Goal: Information Seeking & Learning: Check status

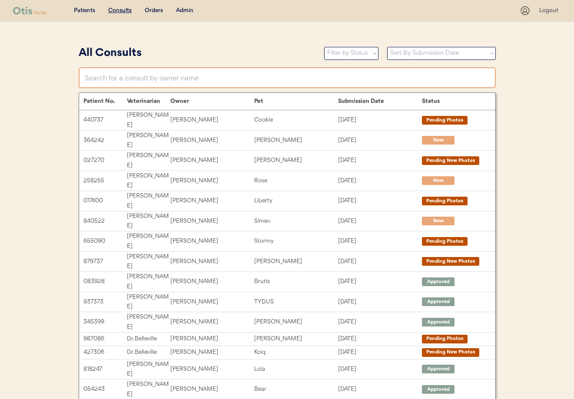
click at [142, 80] on input "text" at bounding box center [287, 77] width 417 height 21
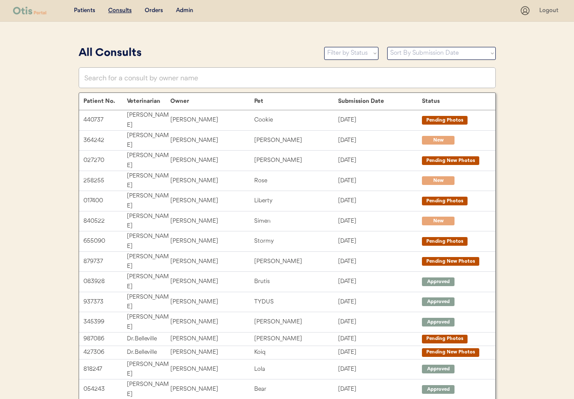
click at [183, 13] on div "Admin" at bounding box center [184, 11] width 17 height 9
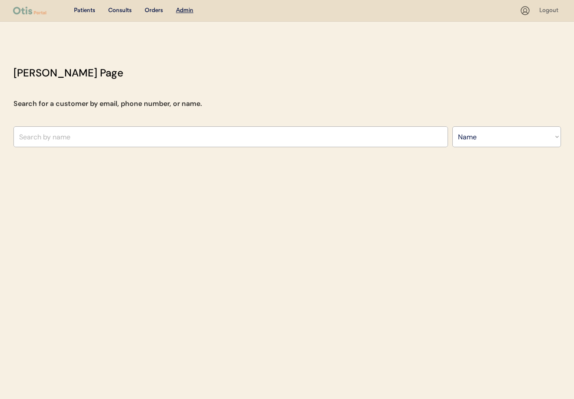
select select ""Name""
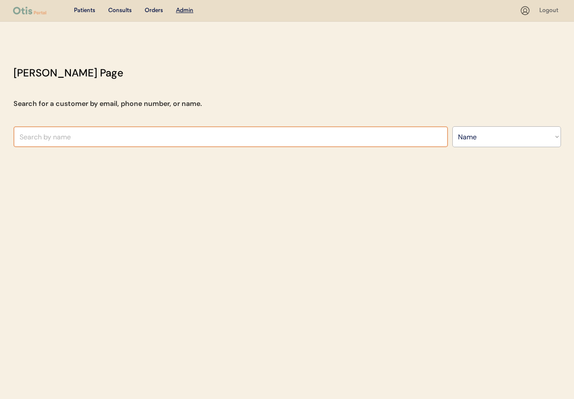
click at [96, 135] on input "text" at bounding box center [230, 136] width 435 height 21
paste input "watsonyolanda69@yahoo.com"
type input "watsonyolanda69@yahoo.com"
click at [473, 139] on select "Search By Name Email Phone Number" at bounding box center [506, 136] width 109 height 21
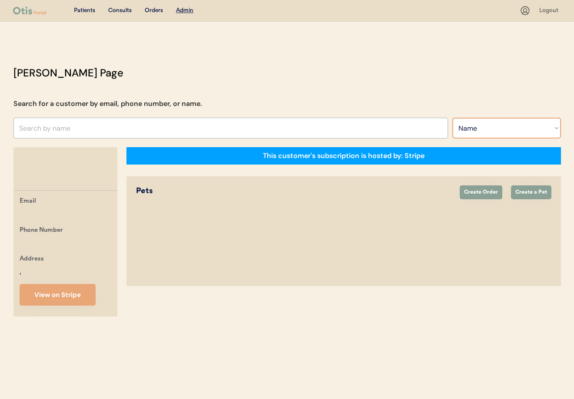
select select ""Email""
click at [452, 118] on select "Search By Name Email Phone Number" at bounding box center [506, 128] width 109 height 21
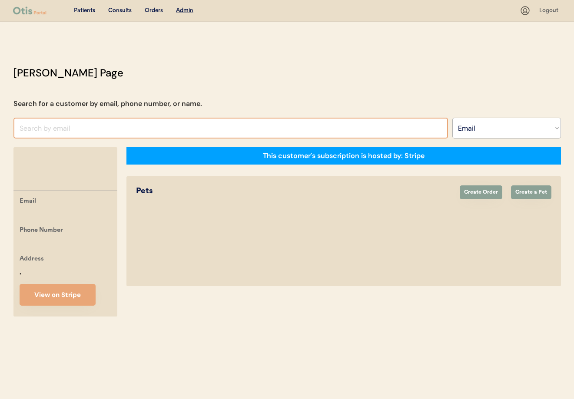
click at [82, 125] on input "input" at bounding box center [230, 128] width 435 height 21
paste input "watsonyolanda69@yahoo.com"
type input "watsonyolanda69@yaho"
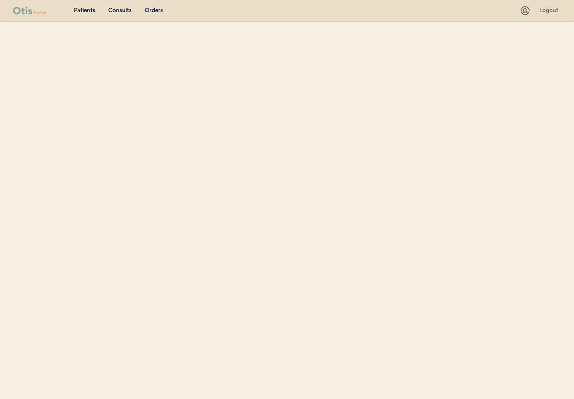
select select ""Email""
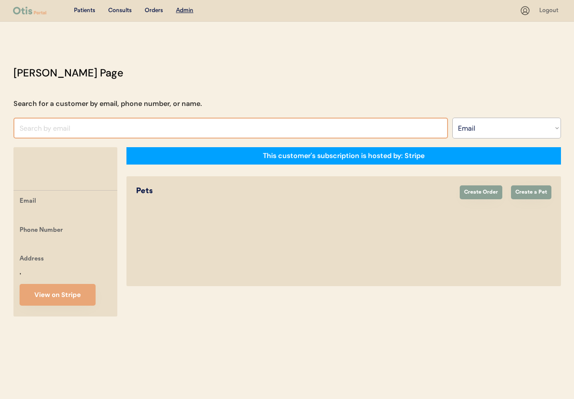
click at [72, 126] on input "input" at bounding box center [230, 128] width 435 height 21
paste input "watsonyolanda69@yahoo.com"
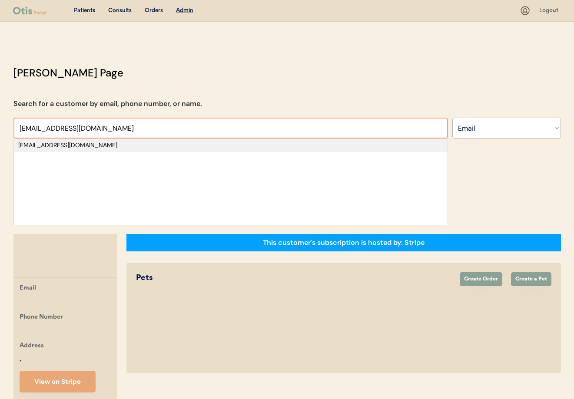
type input "watsonyolanda69@yahoo.com"
click at [66, 145] on div "watsonyolanda69@yahoo.com" at bounding box center [230, 145] width 425 height 9
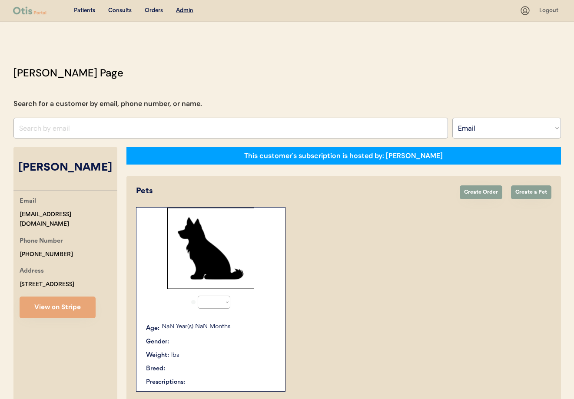
select select "true"
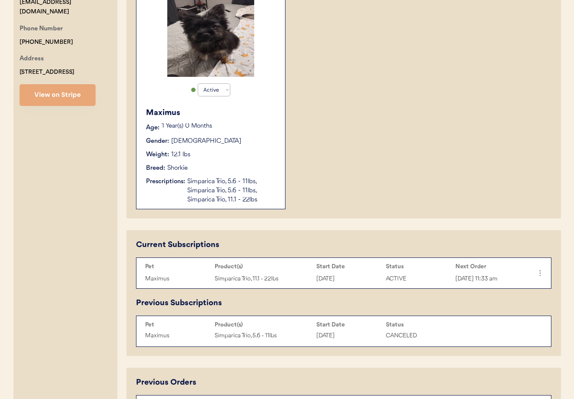
scroll to position [222, 0]
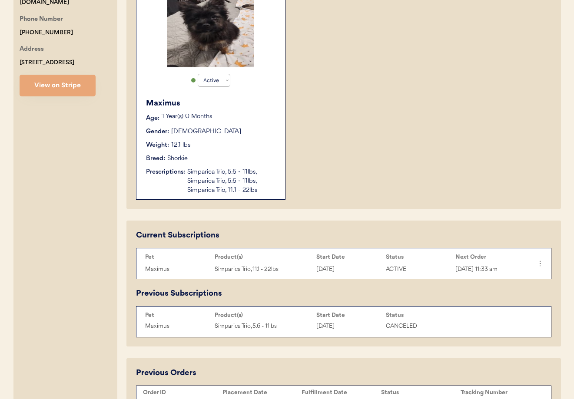
click at [243, 171] on div "Simparica Trio, 5.6 - 11lbs, Simparica Trio, 5.6 - 11lbs, Simparica Trio, 11.1 …" at bounding box center [231, 181] width 89 height 27
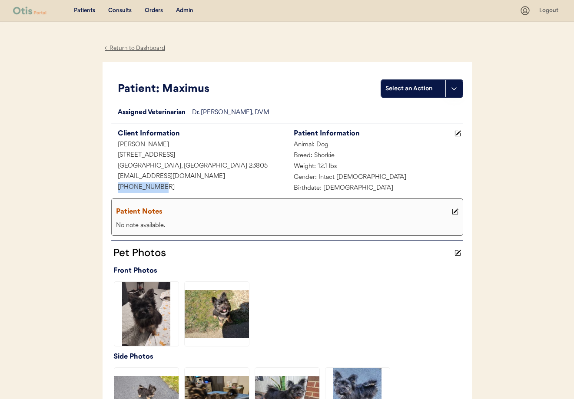
drag, startPoint x: 143, startPoint y: 186, endPoint x: 113, endPoint y: 187, distance: 30.4
click at [113, 187] on div "+18047147948" at bounding box center [199, 188] width 176 height 11
copy div "[PHONE_NUMBER]"
click at [129, 47] on div "← Return to Dashboard" at bounding box center [135, 48] width 65 height 10
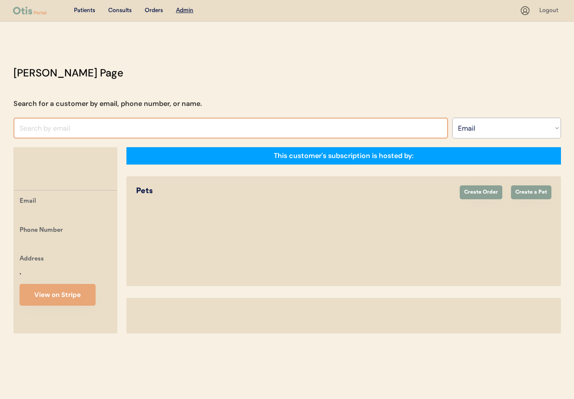
select select ""Email""
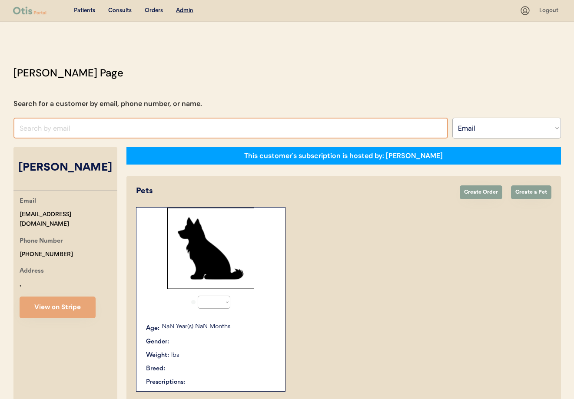
select select "true"
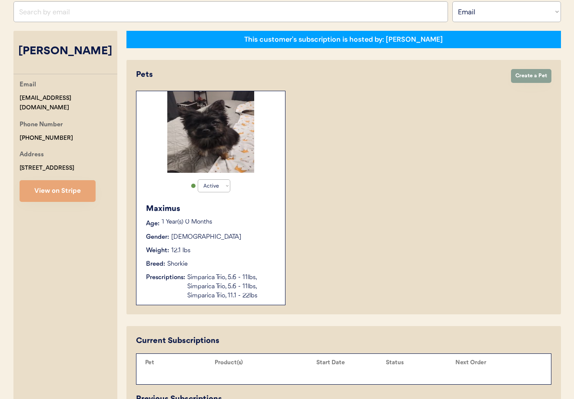
scroll to position [157, 0]
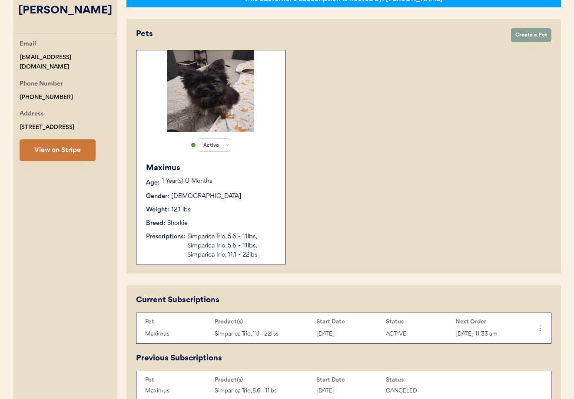
click at [56, 155] on button "View on Stripe" at bounding box center [58, 151] width 76 height 22
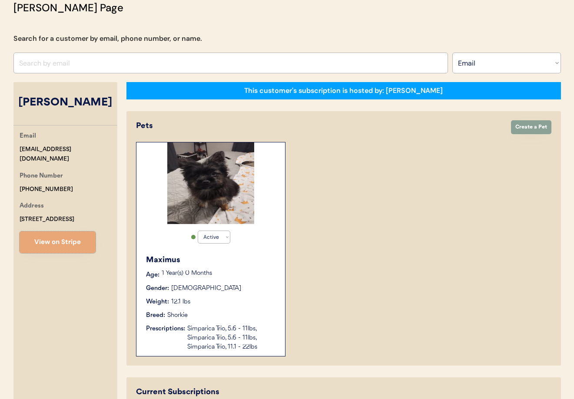
scroll to position [0, 0]
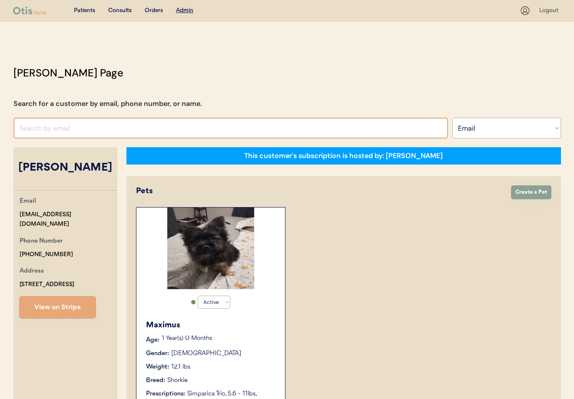
click at [70, 132] on input "input" at bounding box center [230, 128] width 435 height 21
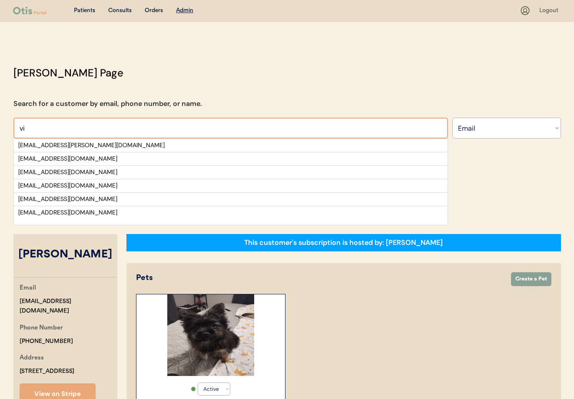
type input "v"
type input "n"
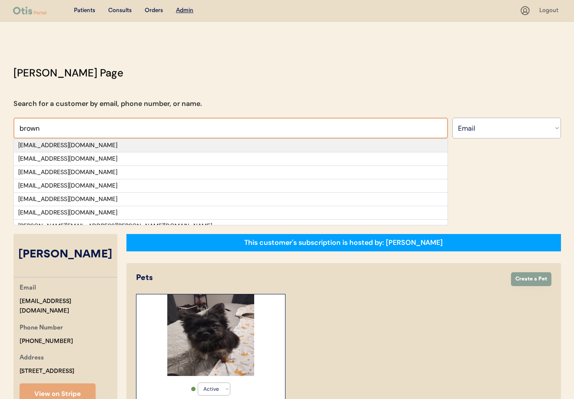
type input "brown"
click at [69, 144] on div "[EMAIL_ADDRESS][DOMAIN_NAME]" at bounding box center [230, 145] width 425 height 9
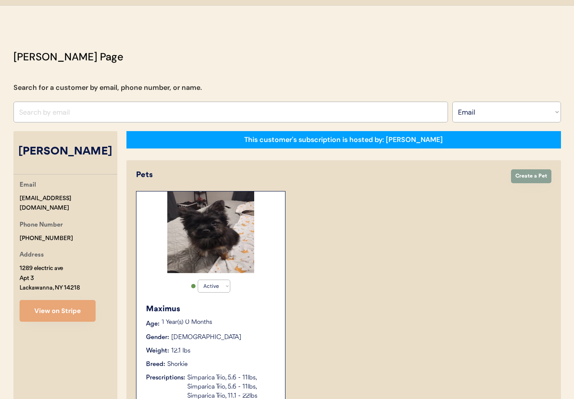
select select "true"
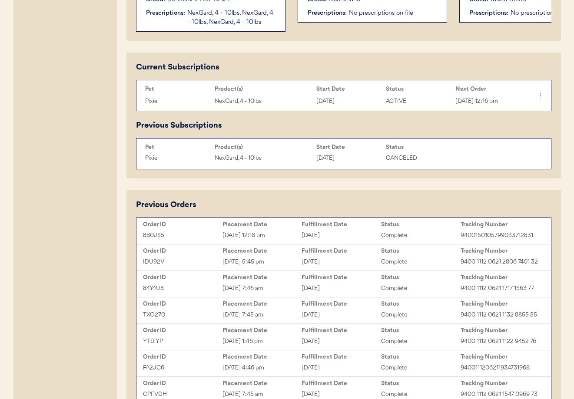
scroll to position [387, 0]
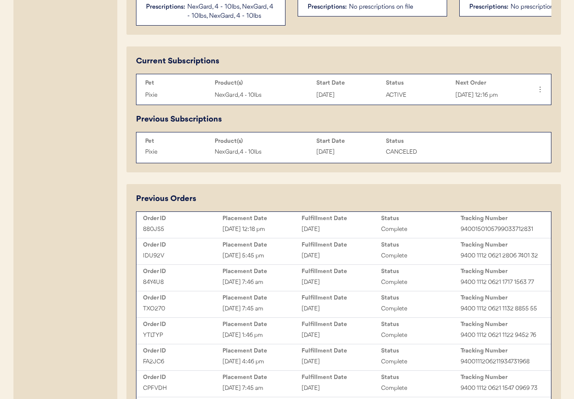
click at [265, 230] on div "Sep 23, 2025 12:18 pm" at bounding box center [263, 230] width 80 height 10
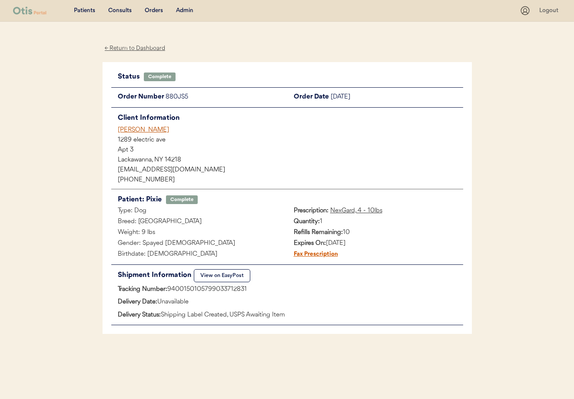
drag, startPoint x: 245, startPoint y: 288, endPoint x: 168, endPoint y: 289, distance: 76.9
click at [168, 289] on div "Tracking Number: 9400150105799033712831" at bounding box center [287, 290] width 352 height 11
copy div "9400150105799033712831"
click at [134, 129] on div "[PERSON_NAME]" at bounding box center [290, 130] width 345 height 9
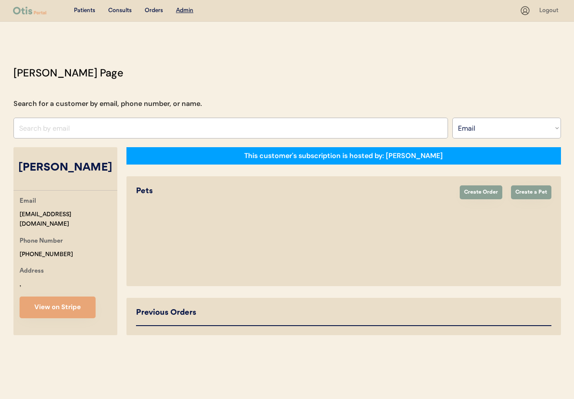
select select ""Email""
select select "true"
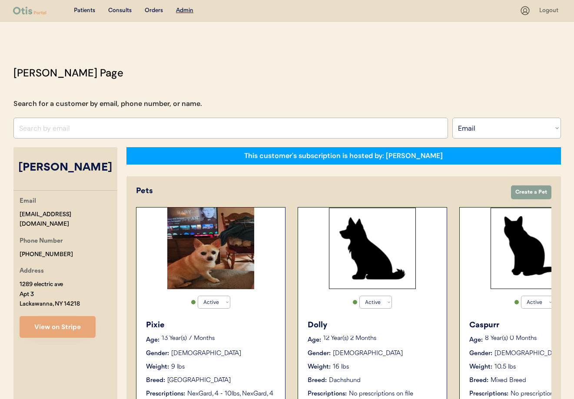
click at [253, 326] on div "Pixie" at bounding box center [211, 326] width 130 height 12
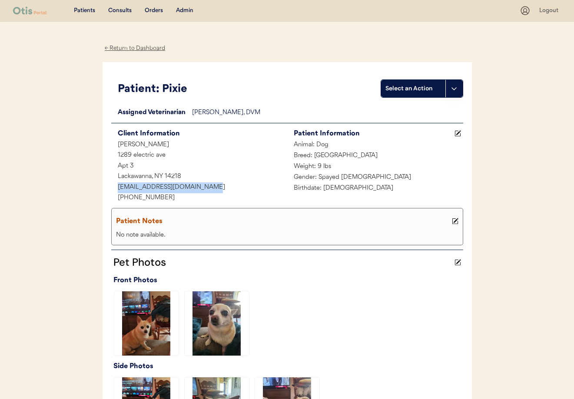
drag, startPoint x: 210, startPoint y: 186, endPoint x: 124, endPoint y: 186, distance: 86.1
click at [111, 188] on div "[EMAIL_ADDRESS][DOMAIN_NAME]" at bounding box center [199, 188] width 176 height 11
copy div "[EMAIL_ADDRESS][DOMAIN_NAME]"
click at [185, 10] on div "Admin" at bounding box center [184, 11] width 17 height 9
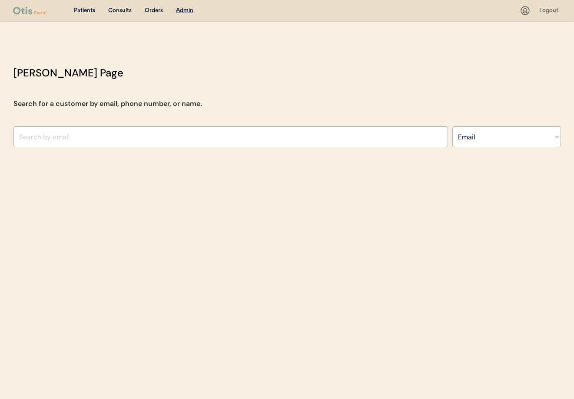
select select ""Email""
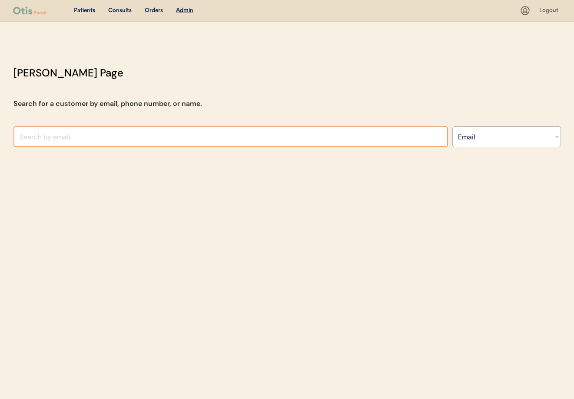
click at [149, 136] on input "input" at bounding box center [230, 136] width 435 height 21
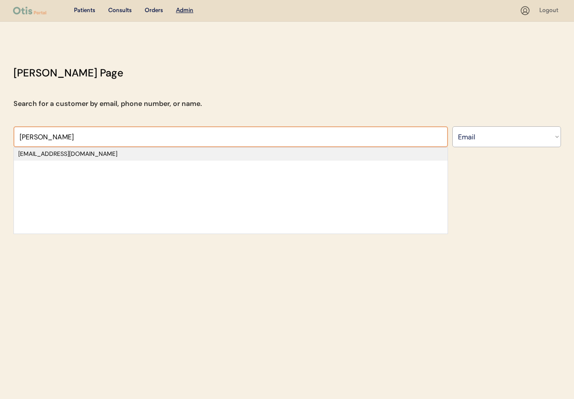
type input "Kendra"
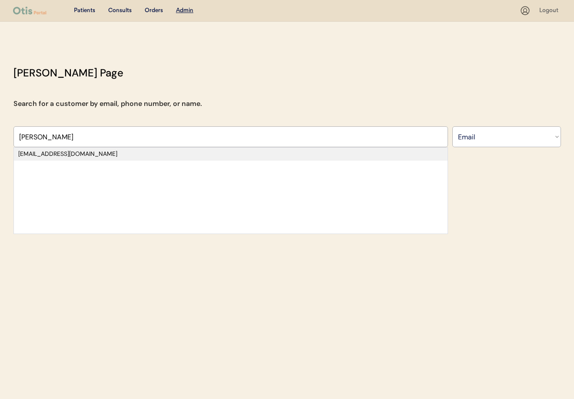
click at [44, 156] on div "kendrawmoore@gmail.com" at bounding box center [230, 154] width 425 height 9
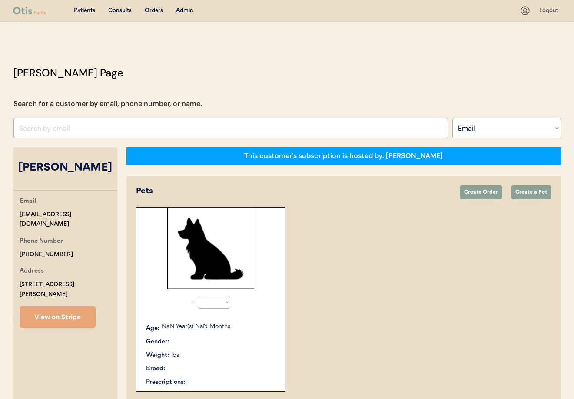
select select "true"
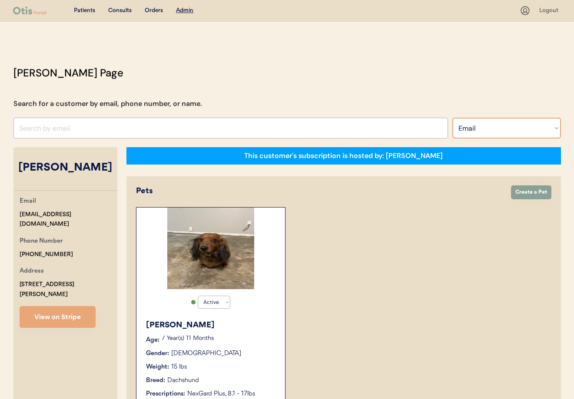
click at [474, 125] on select "Search By Name Email Phone Number" at bounding box center [506, 128] width 109 height 21
select select ""Name""
click at [452, 118] on select "Search By Name Email Phone Number" at bounding box center [506, 128] width 109 height 21
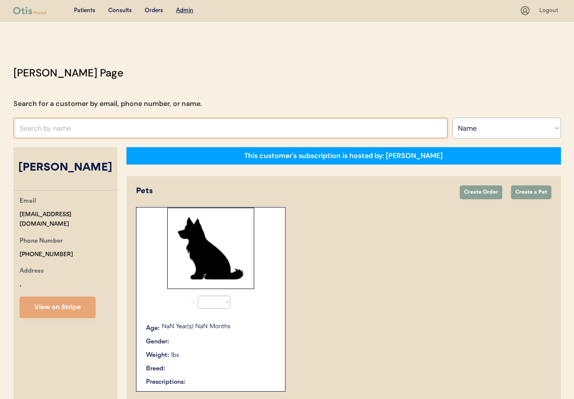
select select ""Name""
select select "true"
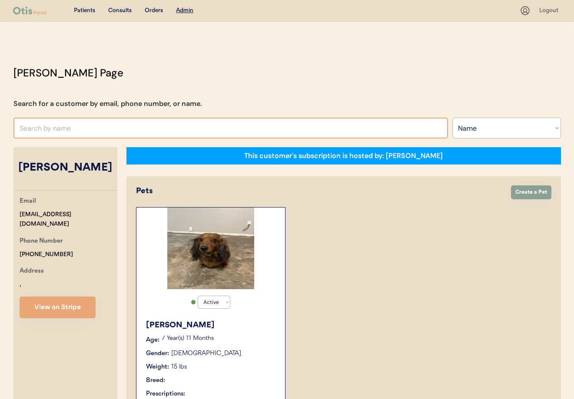
click at [82, 132] on input "text" at bounding box center [230, 128] width 435 height 21
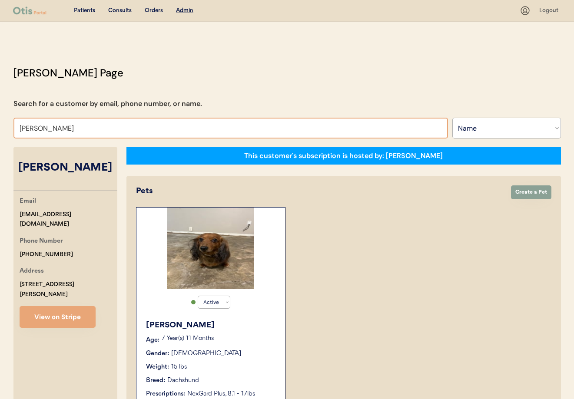
type input "Kend"
type input "[PERSON_NAME]"
type input "Kend"
type input "[PERSON_NAME]"
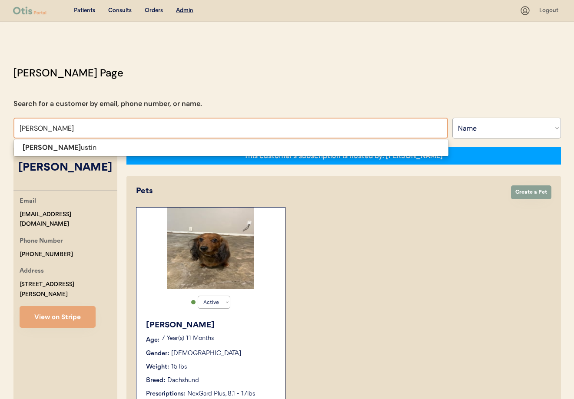
type input "[PERSON_NAME]"
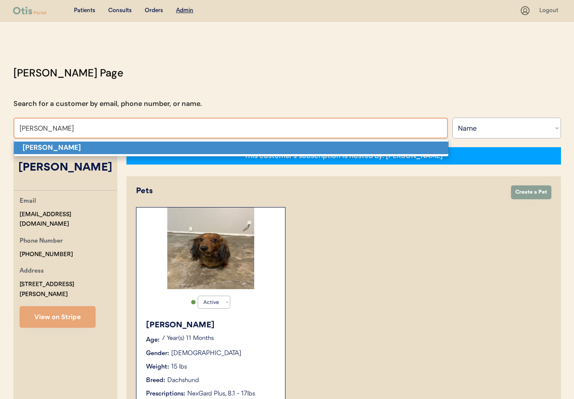
click at [75, 153] on p "[PERSON_NAME]" at bounding box center [231, 148] width 435 height 13
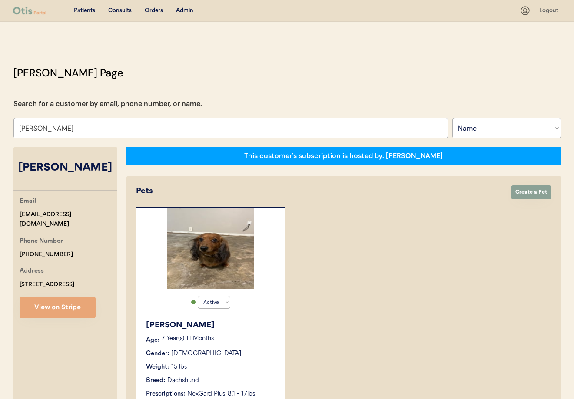
select select "true"
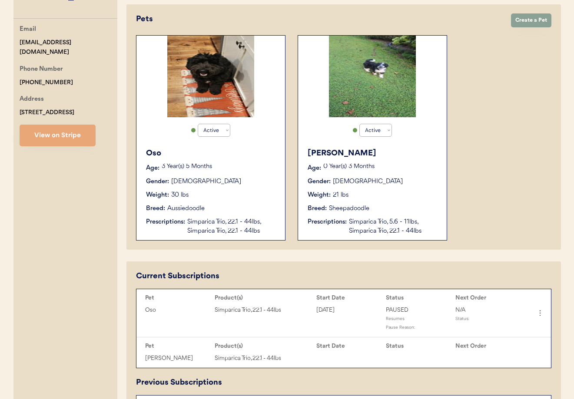
scroll to position [173, 0]
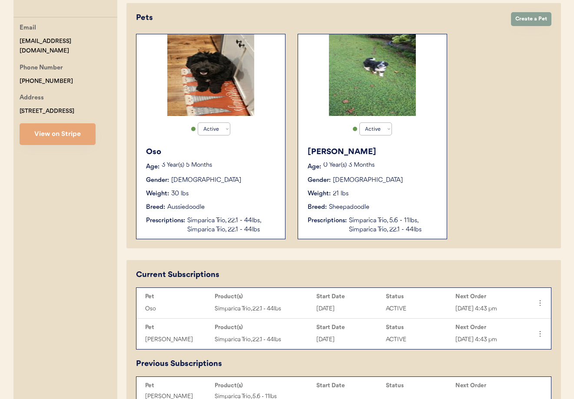
type input "[PERSON_NAME]"
click at [371, 207] on div "Breed: Sheepadoodle" at bounding box center [373, 207] width 130 height 9
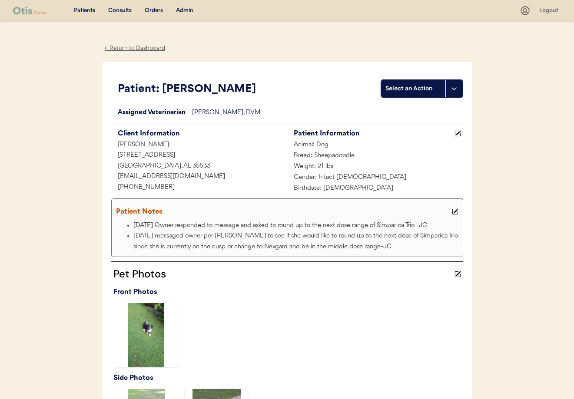
click at [137, 47] on div "← Return to Dashboard" at bounding box center [135, 48] width 65 height 10
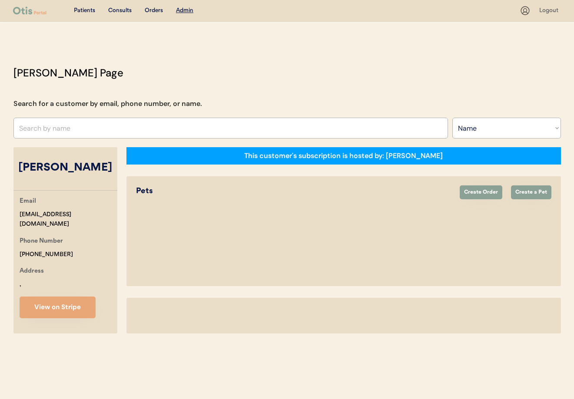
select select ""Name""
select select "true"
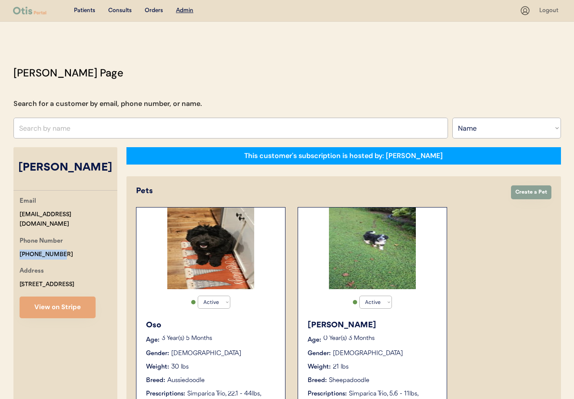
drag, startPoint x: 65, startPoint y: 244, endPoint x: 30, endPoint y: 242, distance: 34.4
copy div "+12566772754"
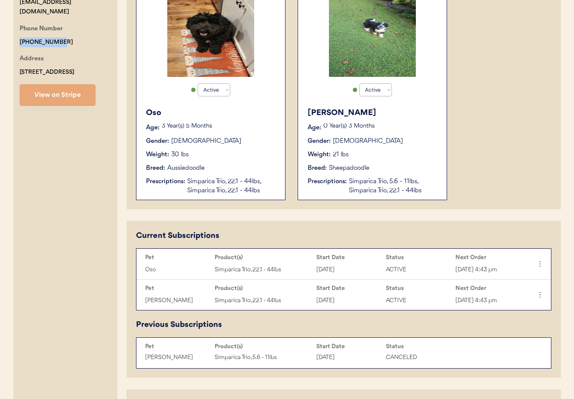
scroll to position [206, 0]
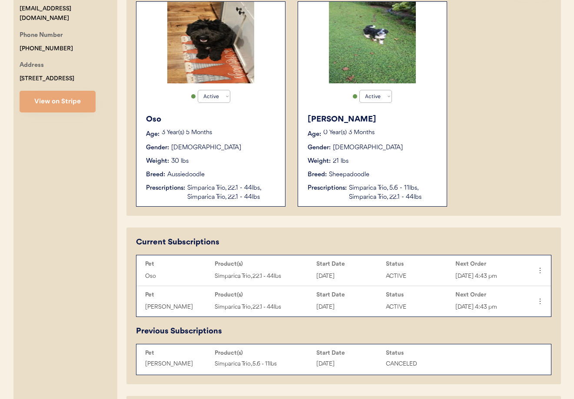
click at [355, 161] on div "Weight: 21 lbs" at bounding box center [373, 161] width 130 height 9
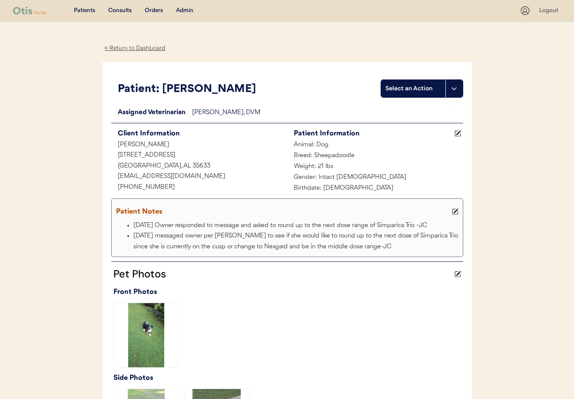
drag, startPoint x: 119, startPoint y: 47, endPoint x: 126, endPoint y: 48, distance: 7.5
click at [120, 47] on div "← Return to Dashboard" at bounding box center [135, 48] width 65 height 10
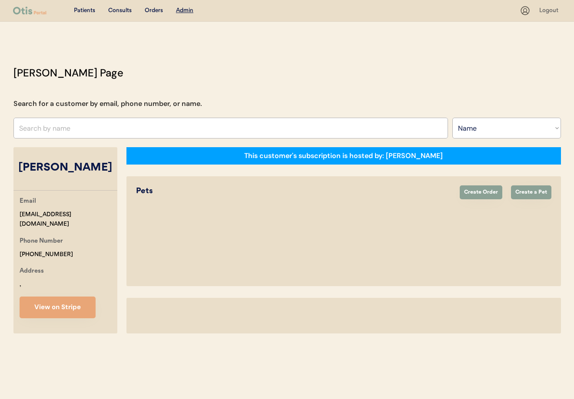
select select ""Name""
select select "true"
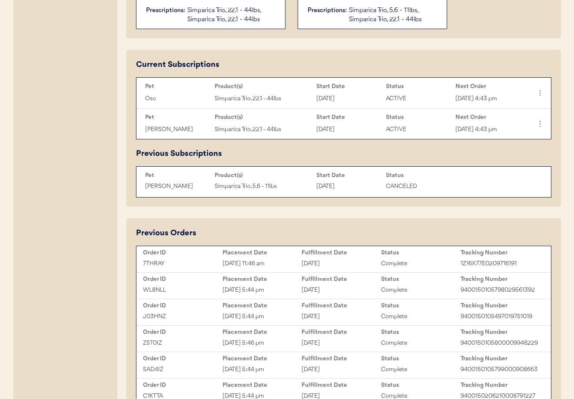
scroll to position [384, 0]
click at [538, 92] on icon at bounding box center [539, 92] width 9 height 9
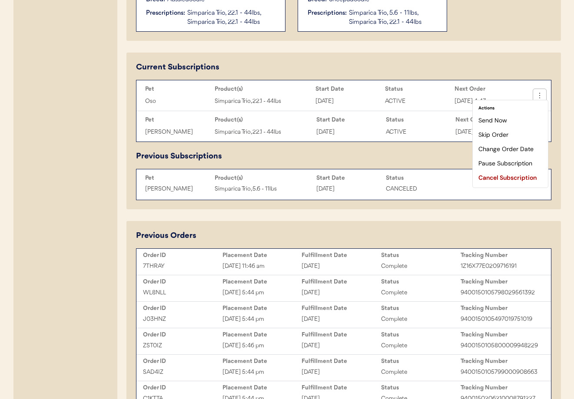
scroll to position [381, 0]
click at [505, 178] on div "Cancel Subscription" at bounding box center [511, 178] width 68 height 13
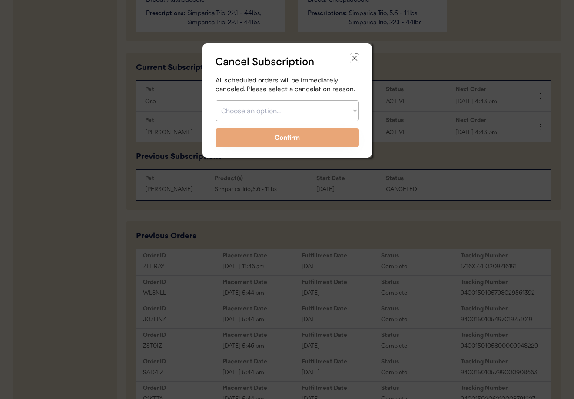
click at [354, 58] on use at bounding box center [354, 58] width 9 height 9
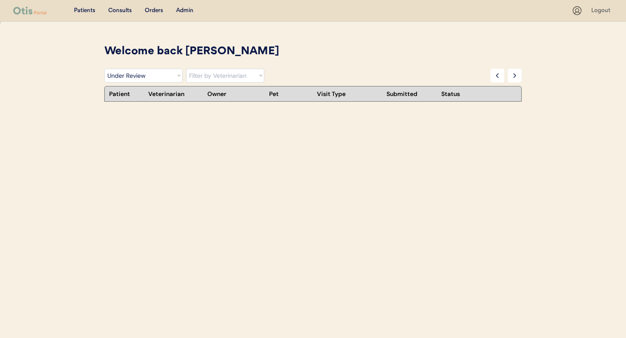
select select ""under_review""
